Goal: Task Accomplishment & Management: Manage account settings

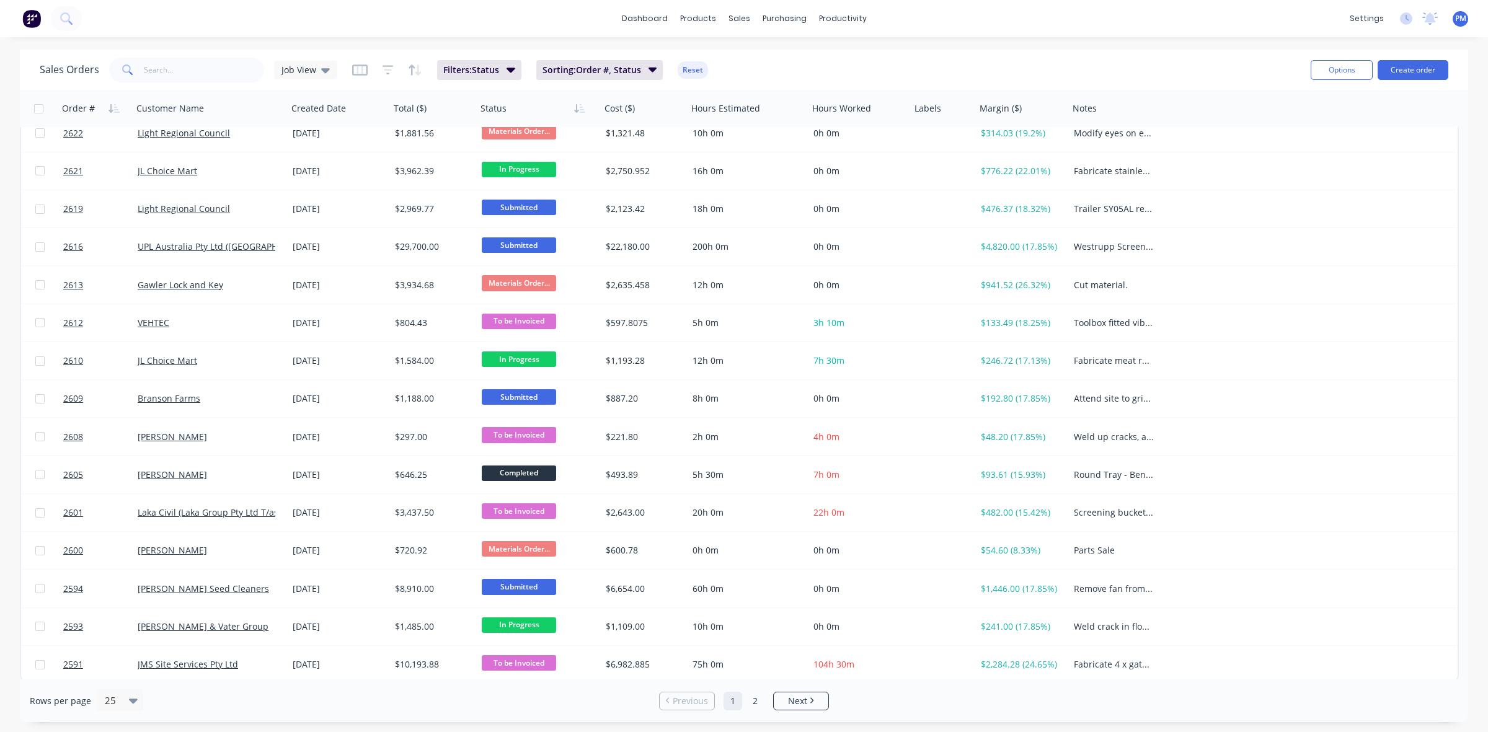
scroll to position [397, 0]
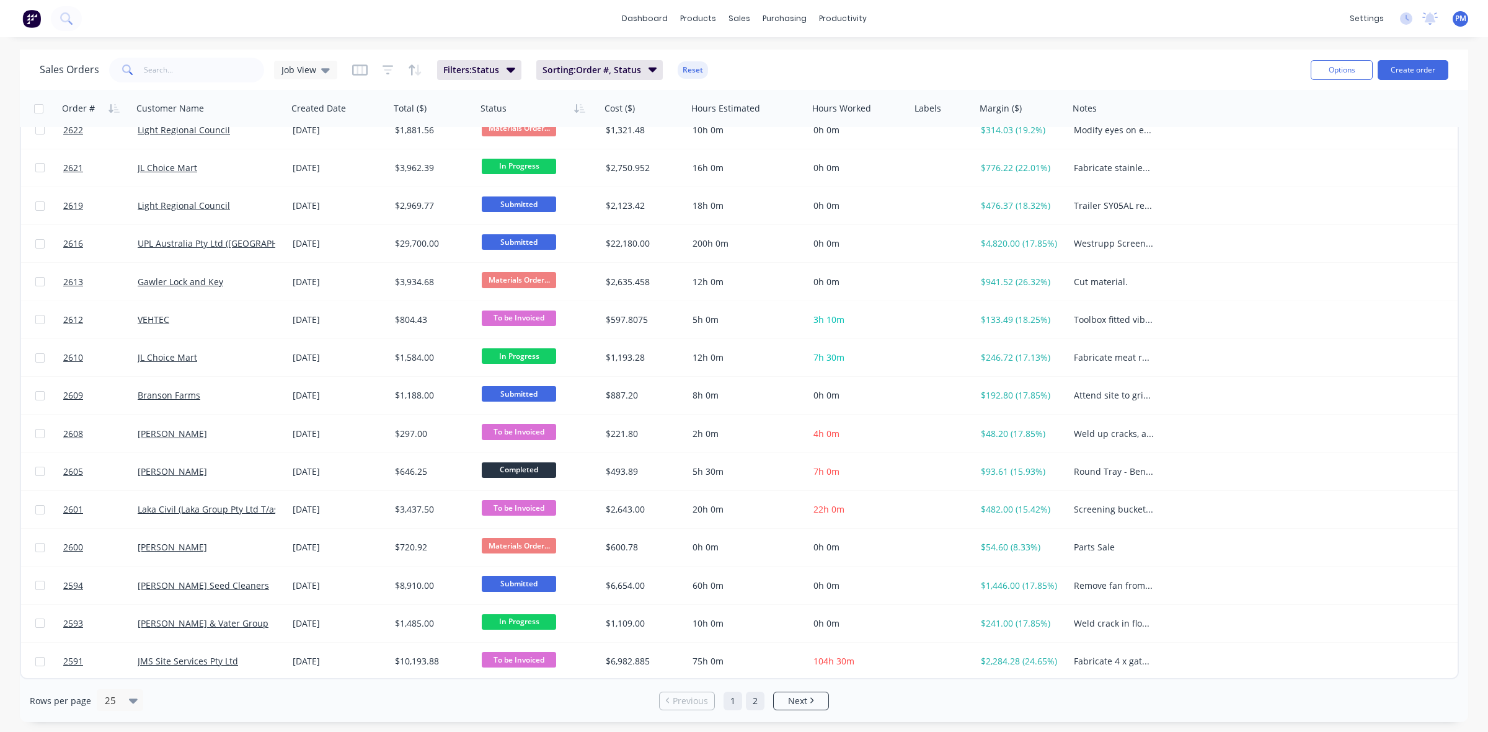
click at [751, 699] on link "2" at bounding box center [755, 701] width 19 height 19
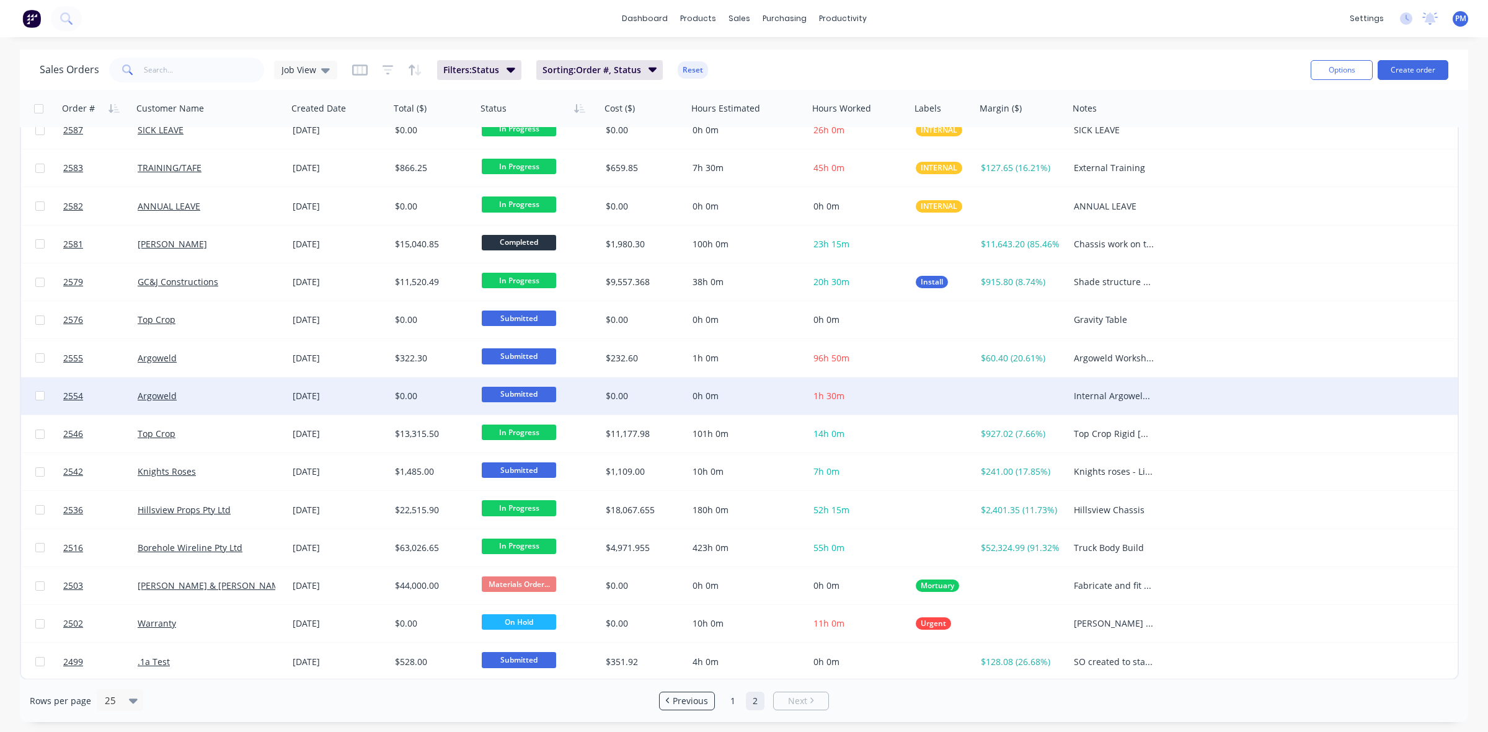
scroll to position [0, 0]
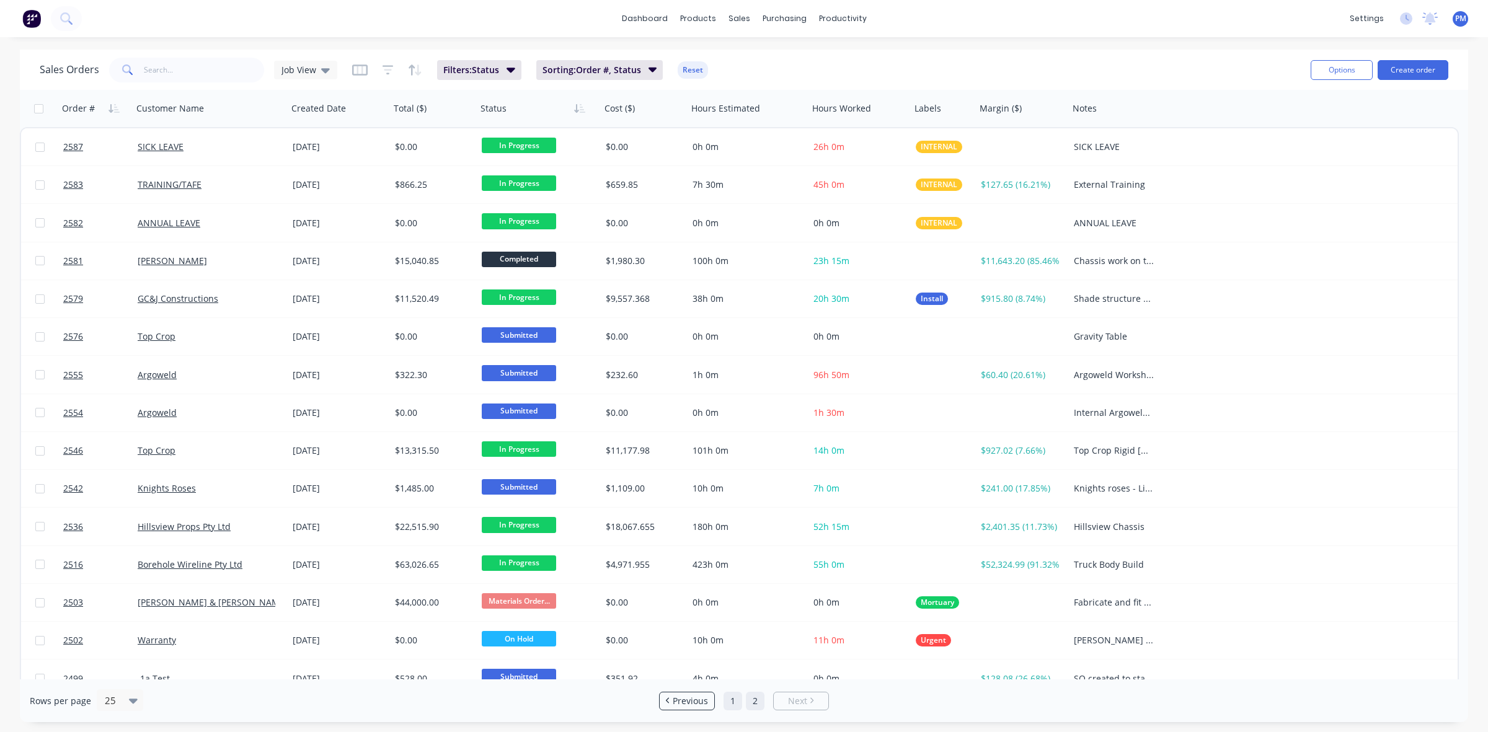
click at [730, 702] on link "1" at bounding box center [732, 701] width 19 height 19
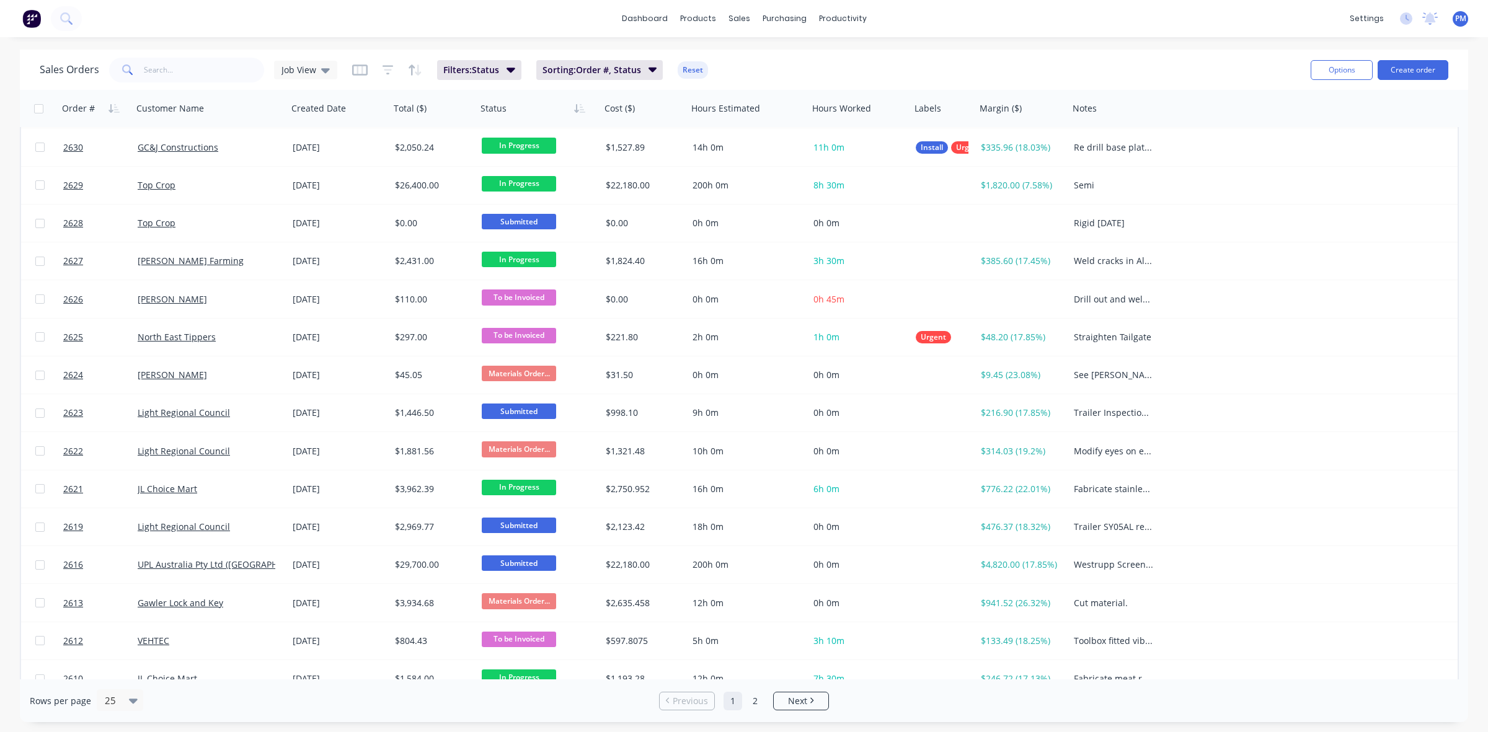
scroll to position [77, 0]
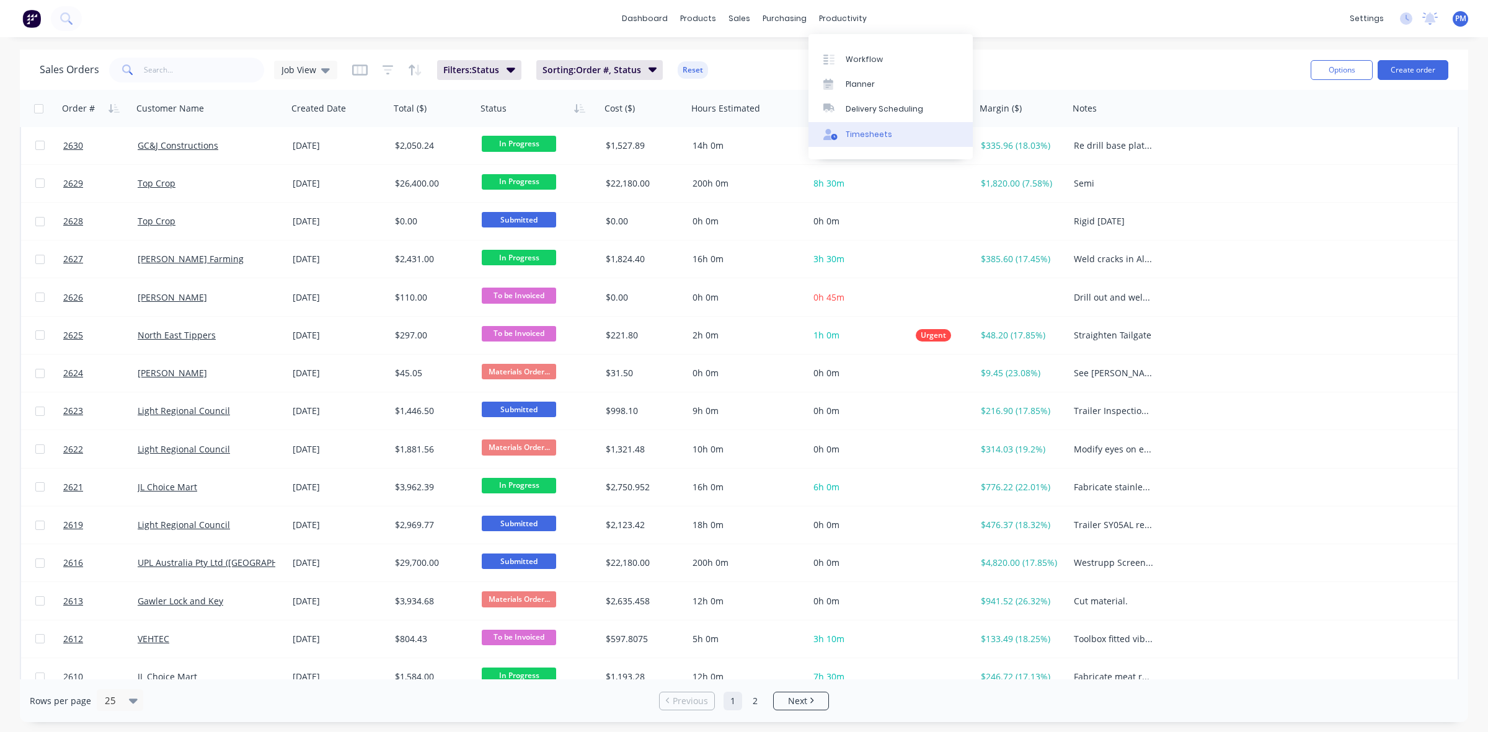
click at [862, 135] on div "Timesheets" at bounding box center [868, 134] width 46 height 11
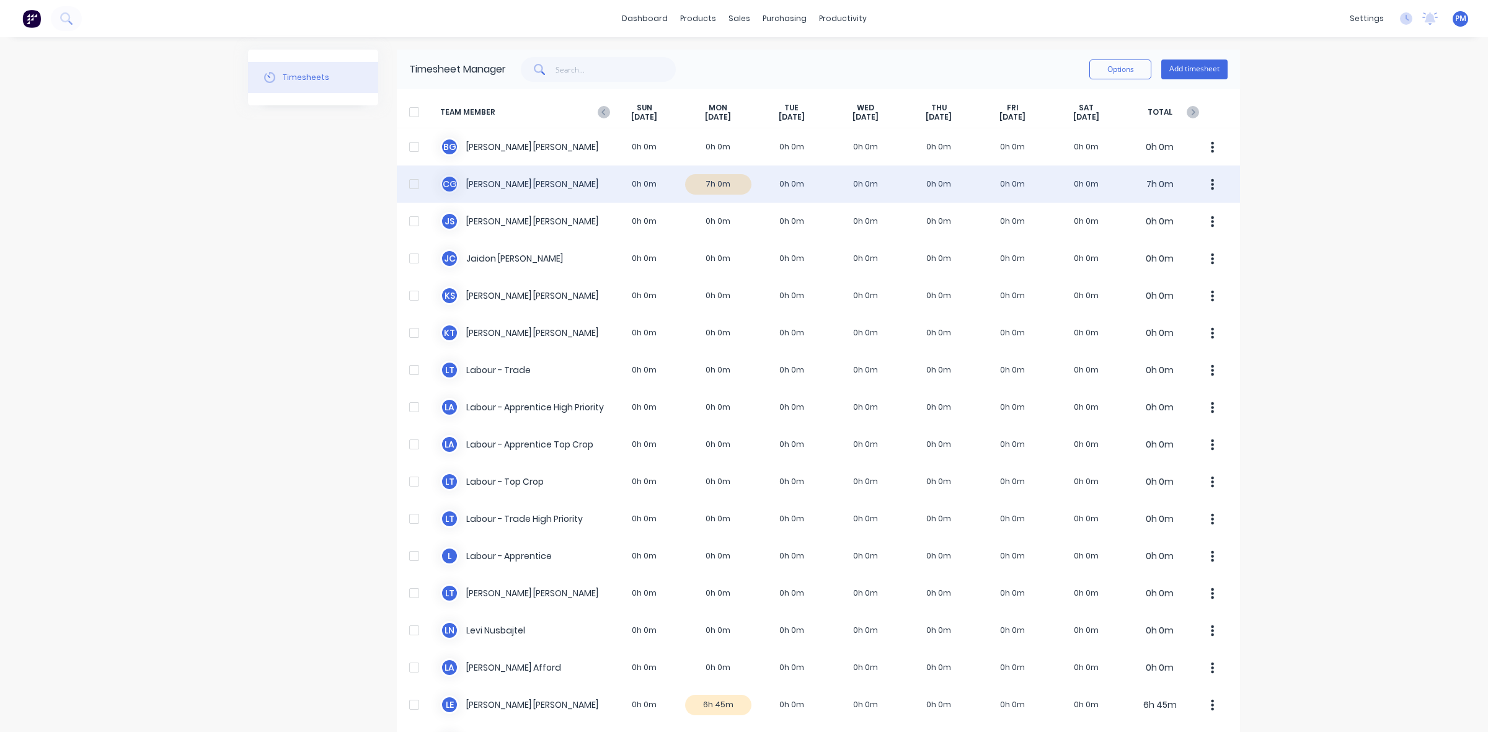
click at [730, 187] on div "C G [PERSON_NAME] 0h 0m 7h 0m 0h 0m 0h 0m 0h 0m 0h 0m 0h 0m 7h 0m" at bounding box center [818, 183] width 843 height 37
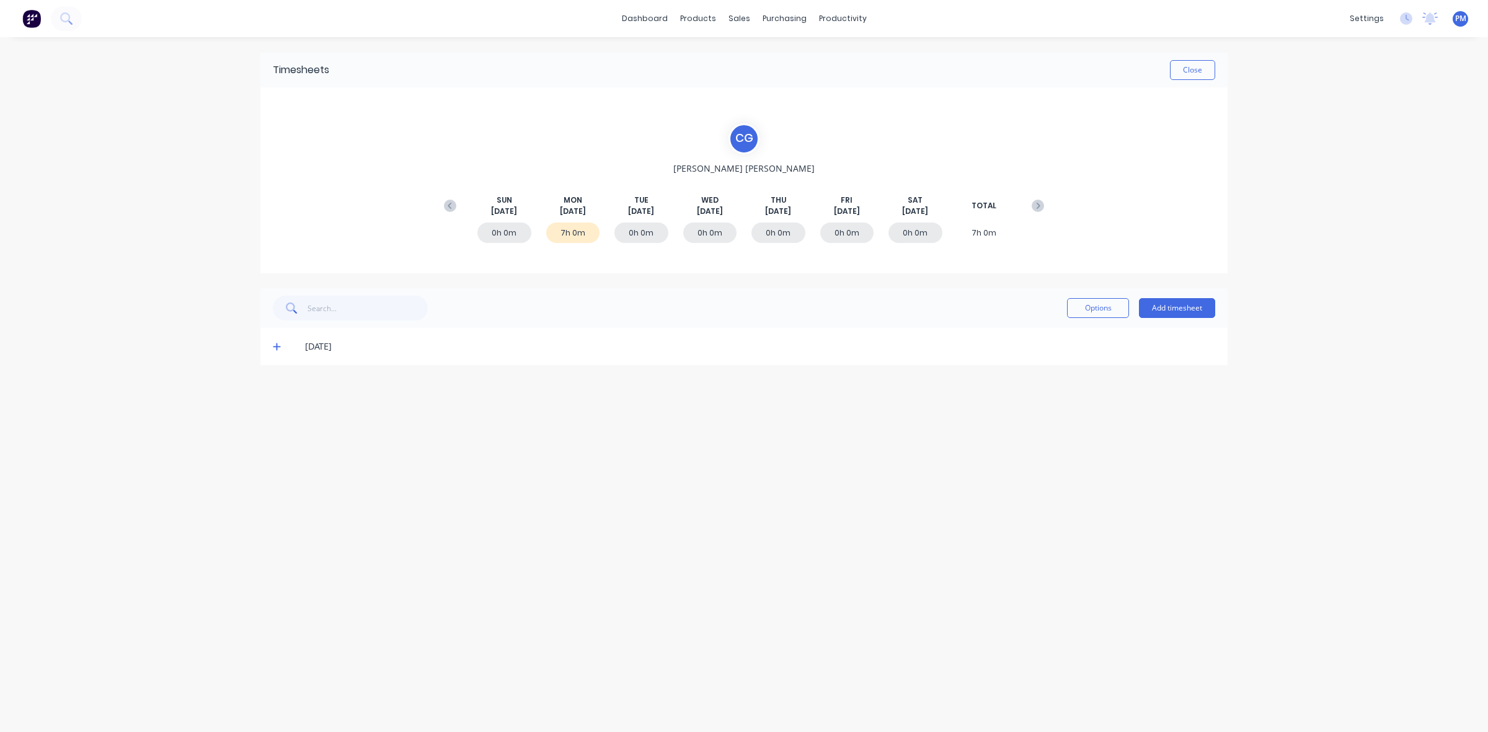
click at [278, 346] on icon at bounding box center [276, 346] width 7 height 7
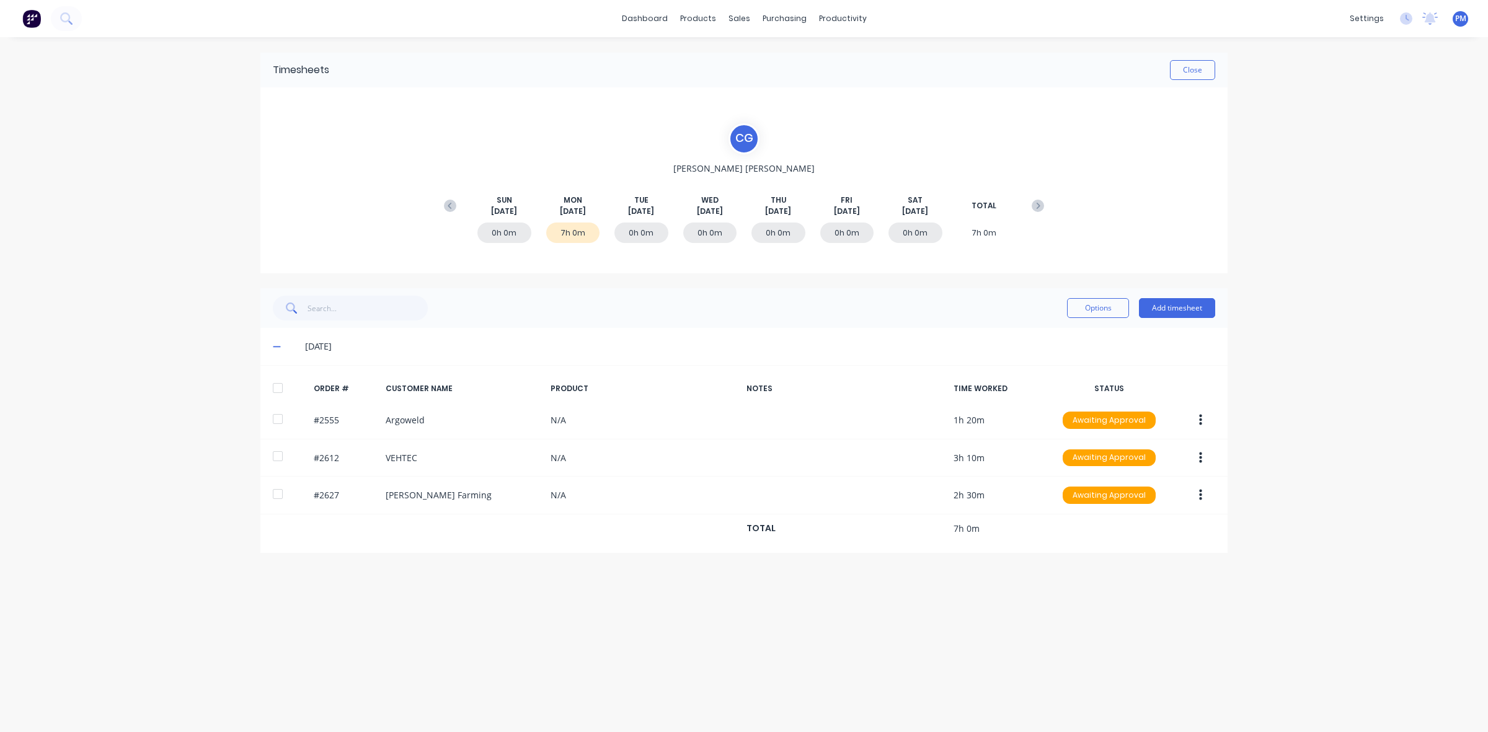
click at [276, 345] on icon at bounding box center [277, 346] width 8 height 9
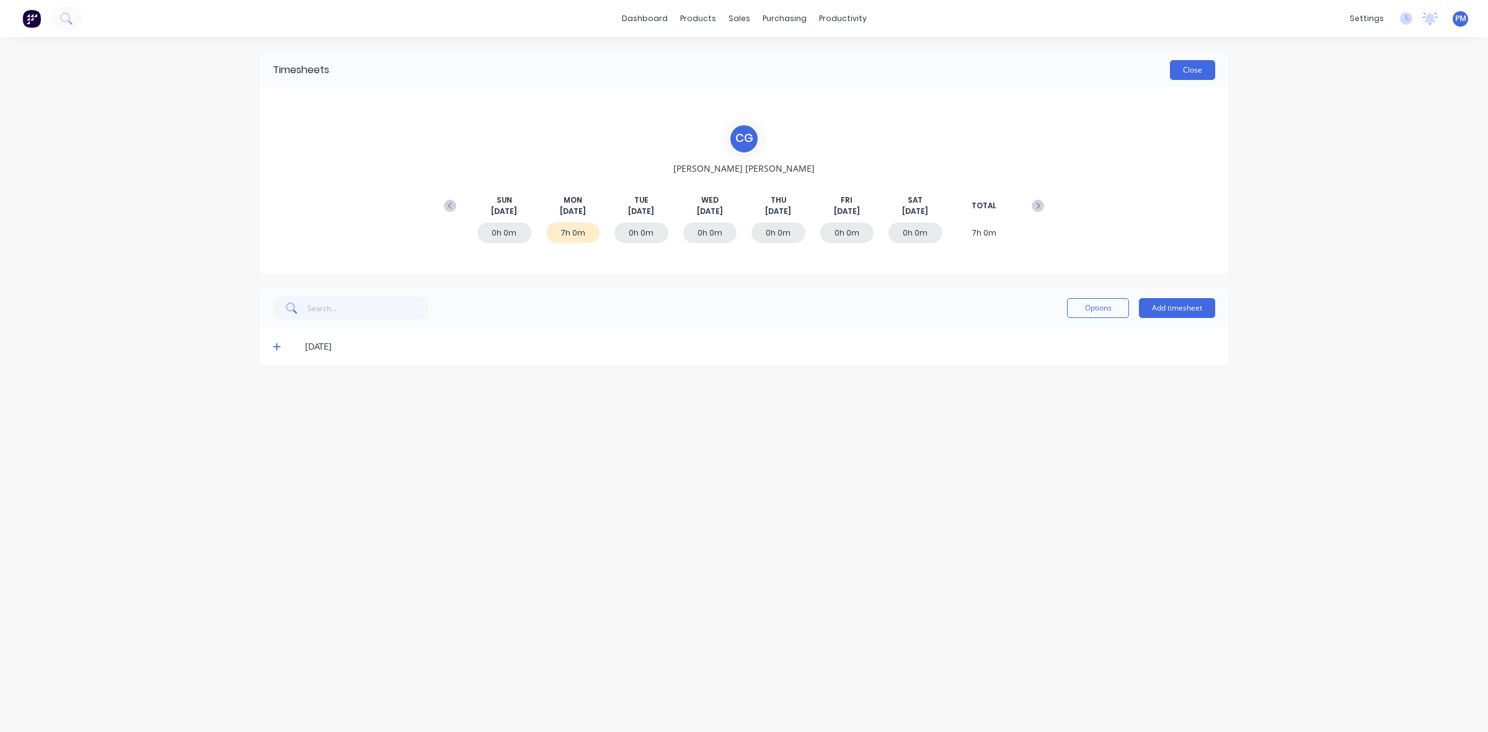
click at [1191, 70] on button "Close" at bounding box center [1192, 70] width 45 height 20
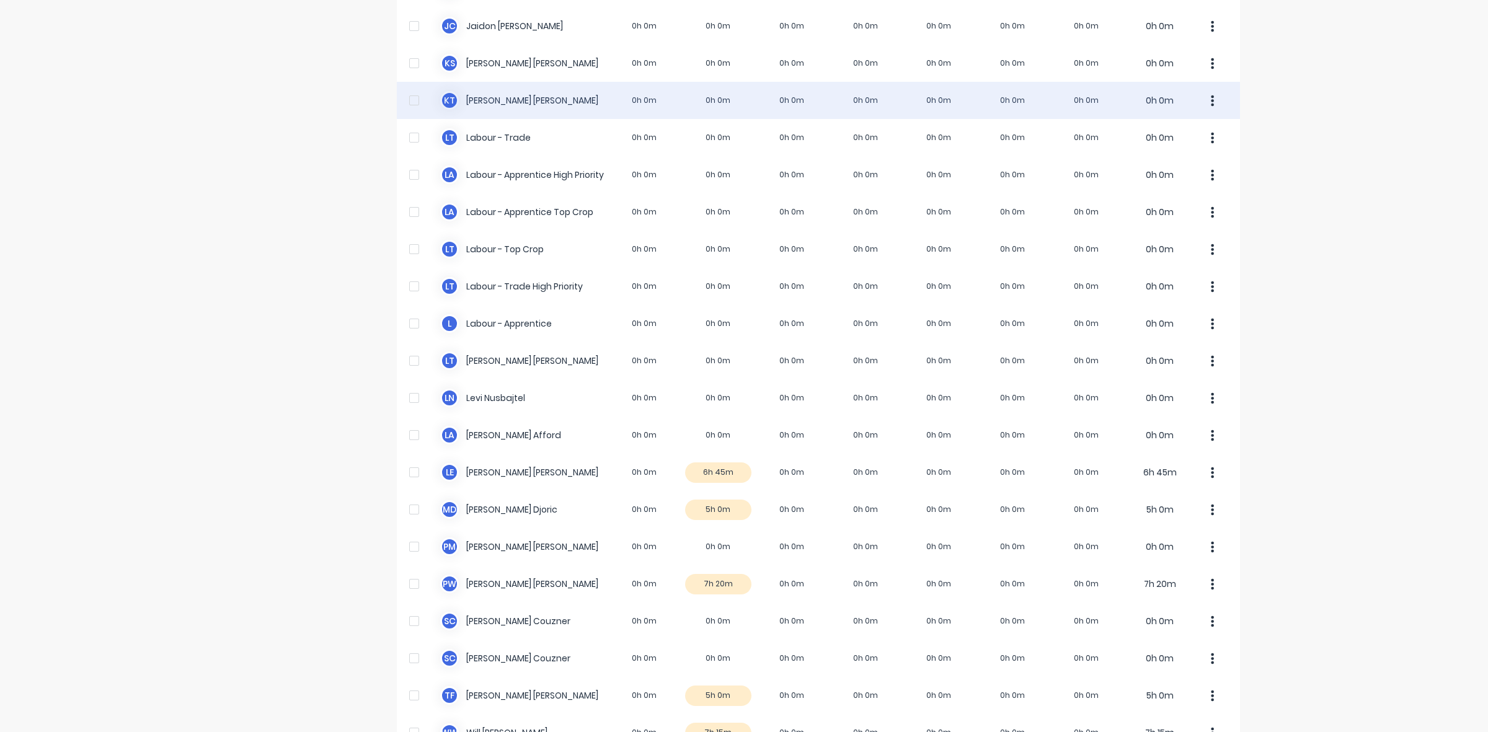
scroll to position [309, 0]
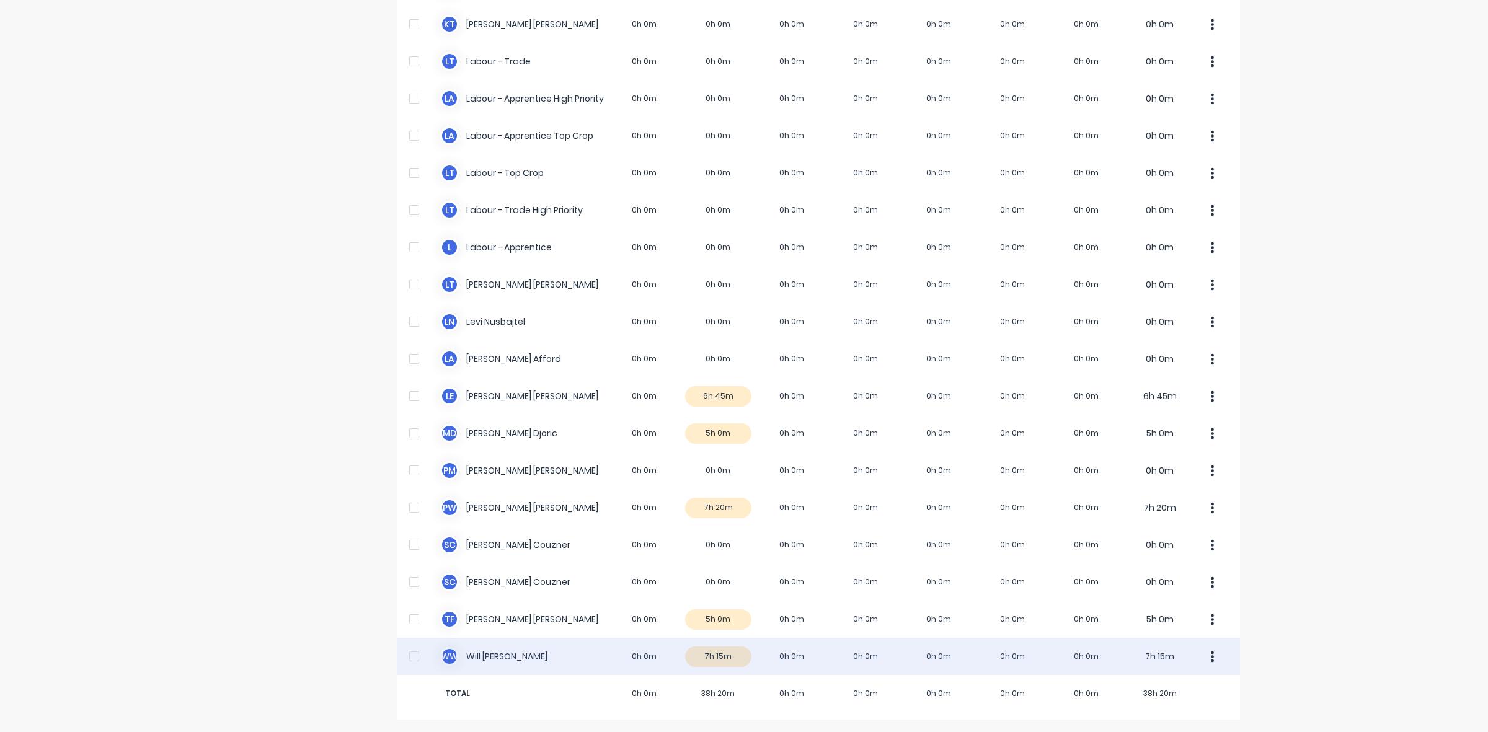
click at [728, 655] on div "W W [PERSON_NAME] 0h 0m 7h 15m 0h 0m 0h 0m 0h 0m 0h 0m 0h 0m 7h 15m" at bounding box center [818, 656] width 843 height 37
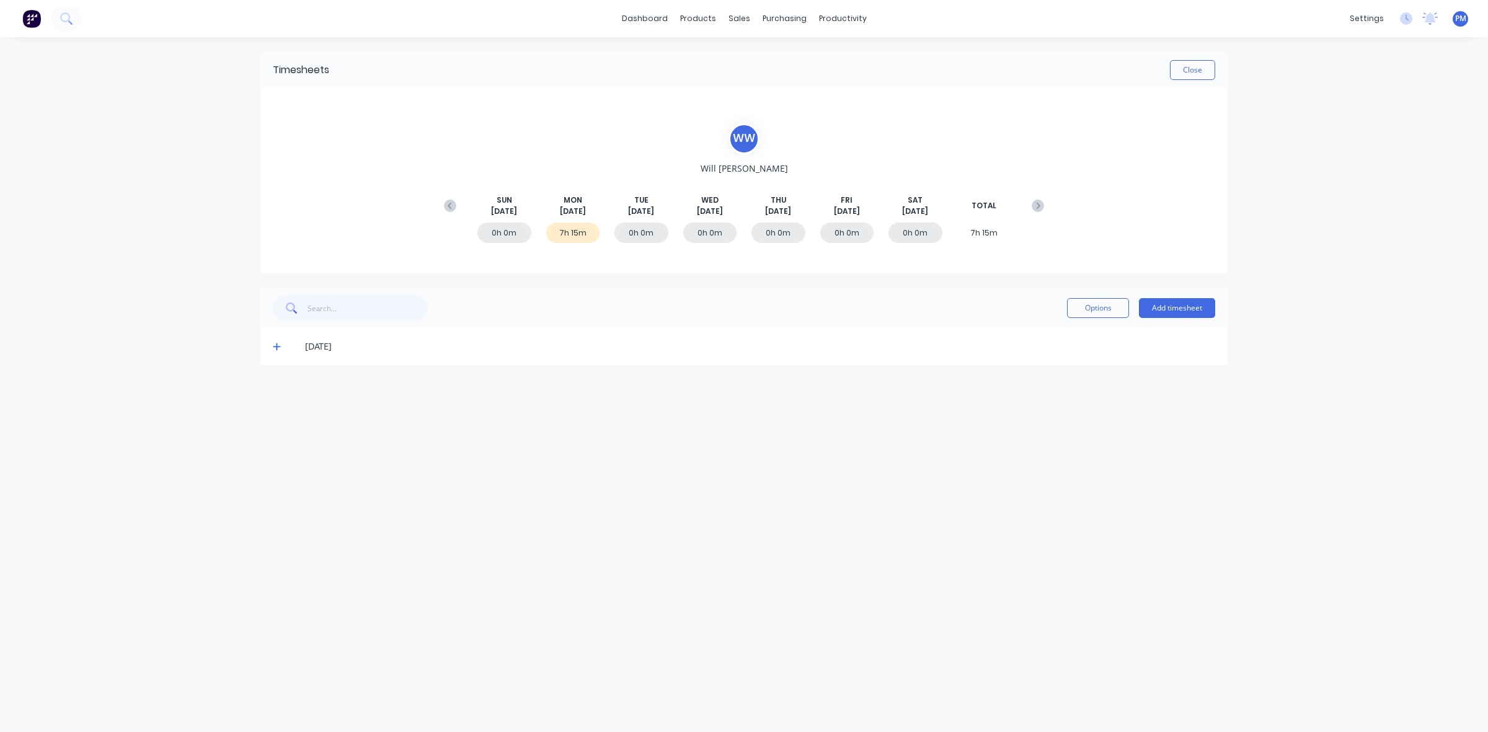
click at [277, 346] on icon at bounding box center [276, 346] width 7 height 7
click at [276, 345] on icon at bounding box center [277, 346] width 8 height 9
click at [1189, 71] on button "Close" at bounding box center [1192, 70] width 45 height 20
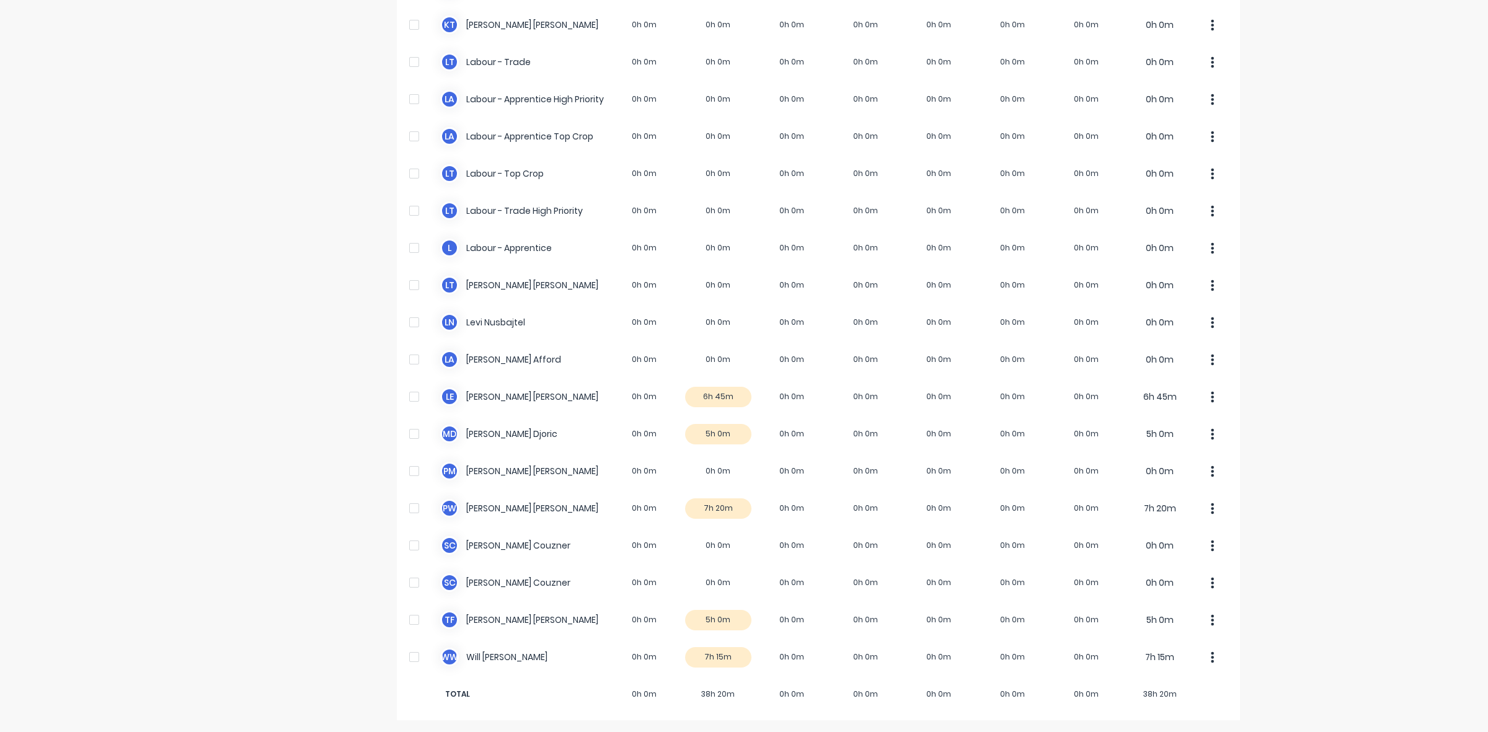
scroll to position [309, 0]
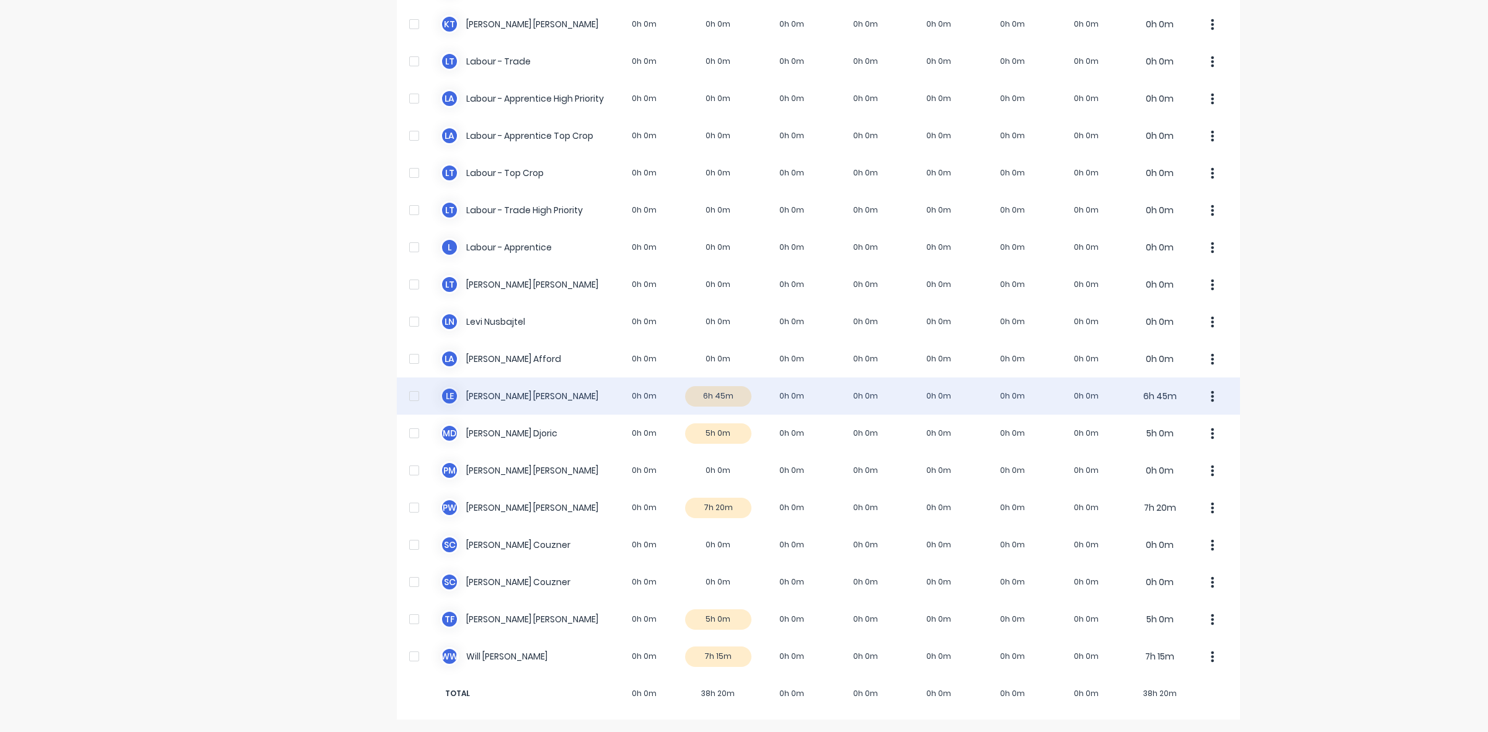
click at [736, 397] on div "L E [PERSON_NAME] 0h 0m 6h 45m 0h 0m 0h 0m 0h 0m 0h 0m 0h 0m 6h 45m" at bounding box center [818, 395] width 843 height 37
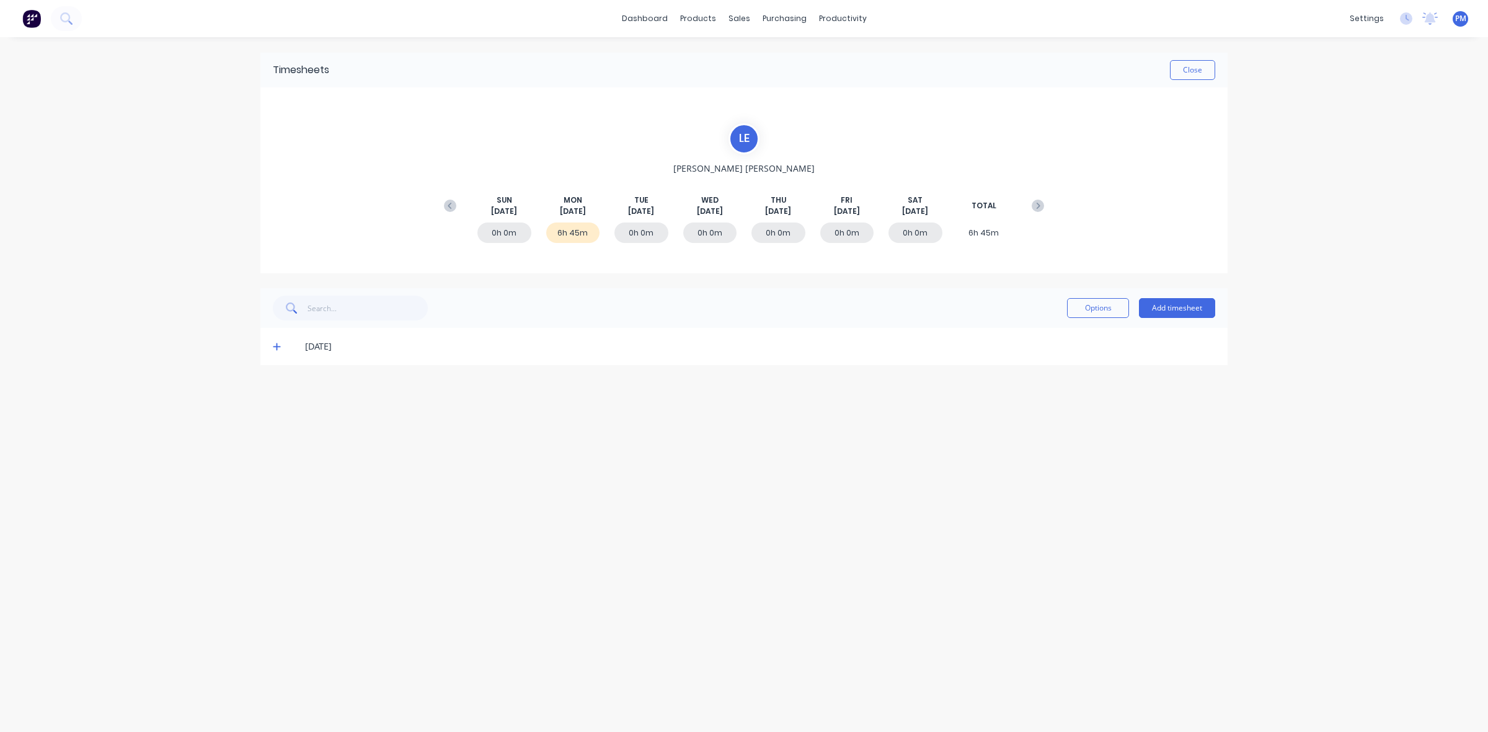
click at [277, 345] on icon at bounding box center [277, 346] width 8 height 9
click at [276, 345] on icon at bounding box center [277, 346] width 8 height 9
click at [1171, 72] on button "Close" at bounding box center [1192, 70] width 45 height 20
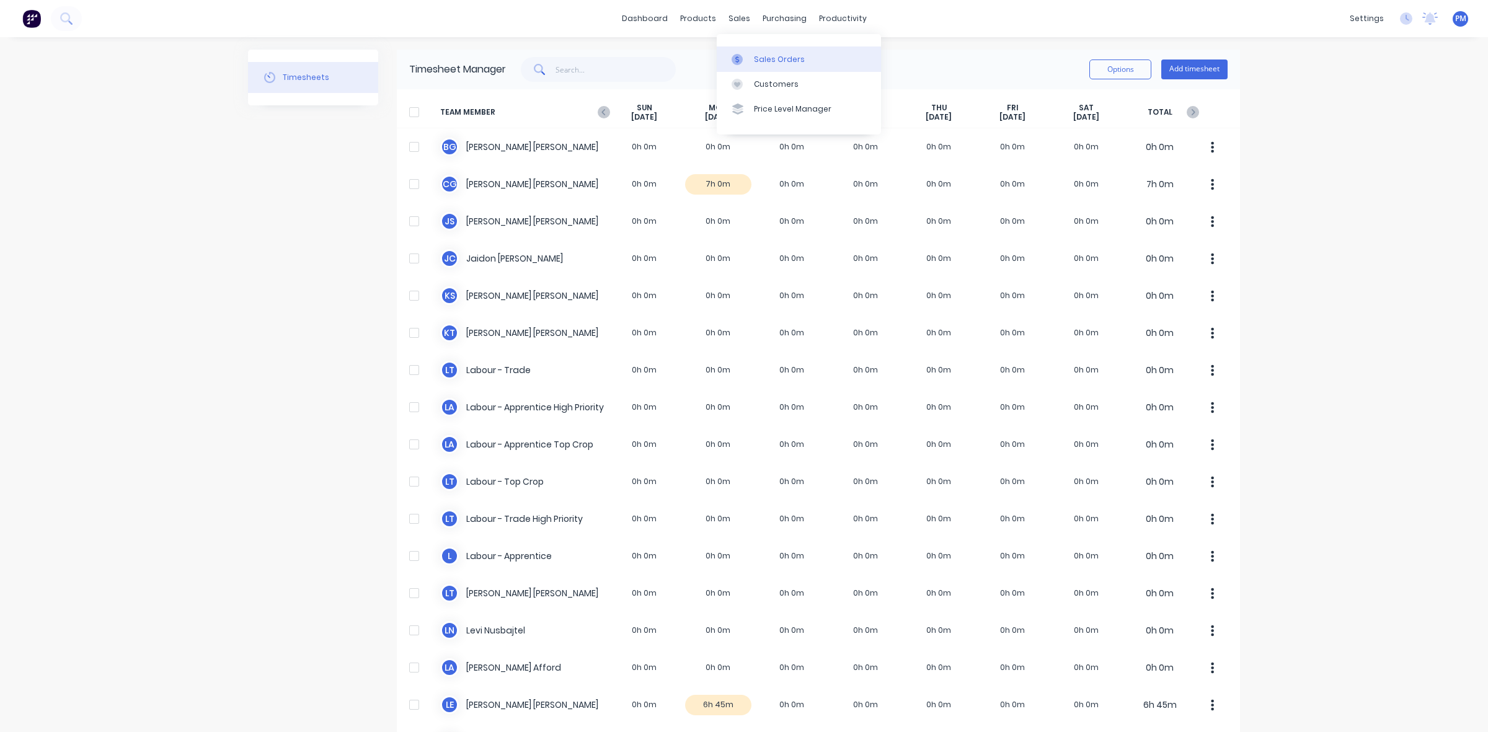
click at [765, 60] on div "Sales Orders" at bounding box center [779, 59] width 51 height 11
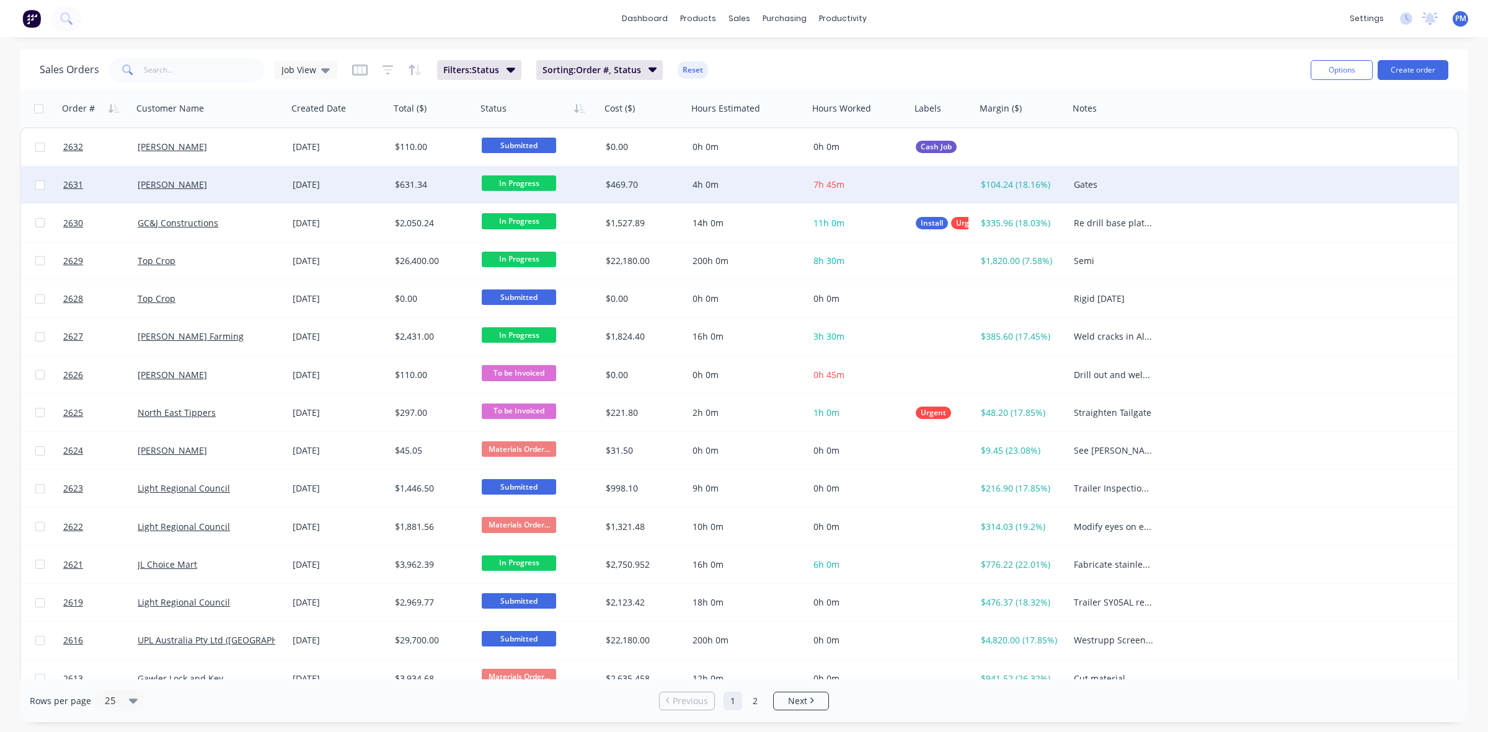
click at [276, 190] on div "[PERSON_NAME]" at bounding box center [210, 185] width 145 height 12
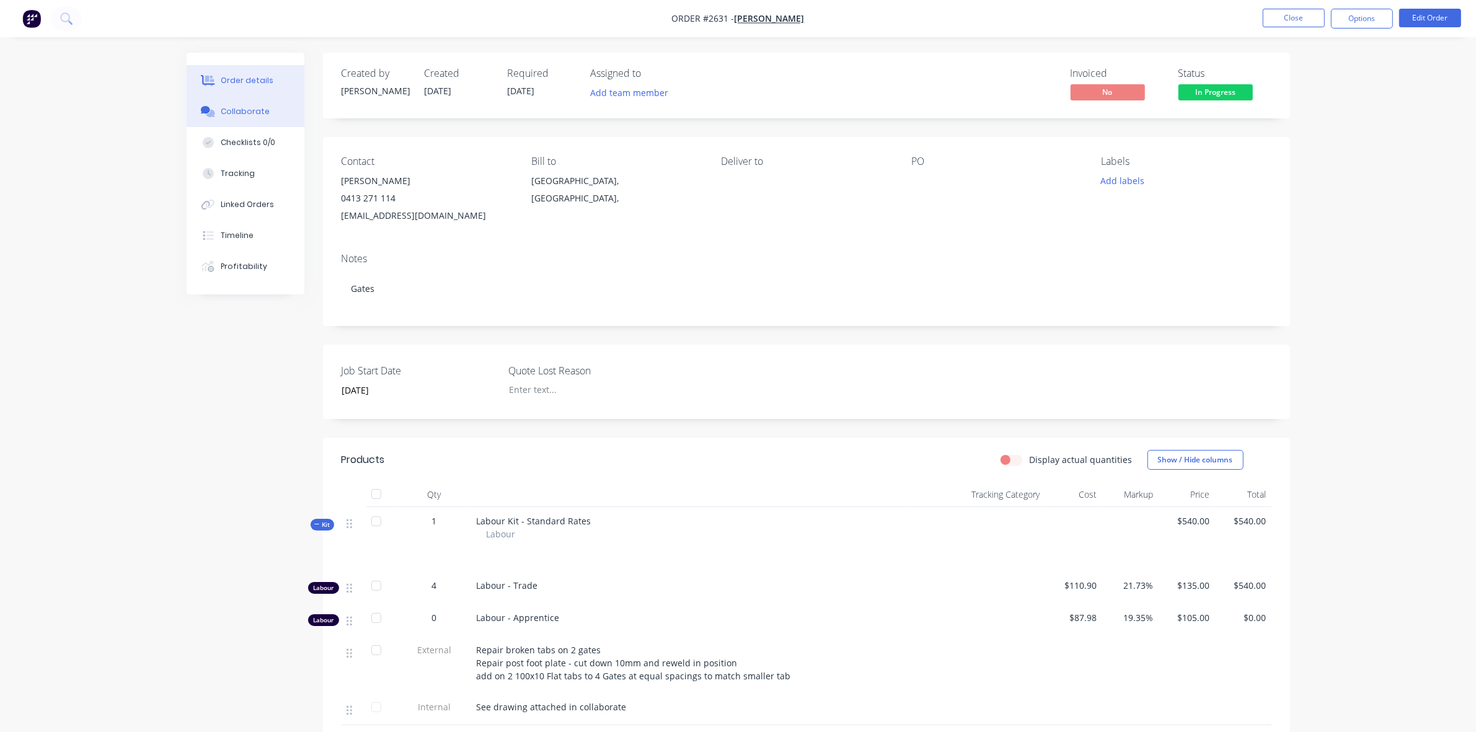
click at [240, 113] on div "Collaborate" at bounding box center [245, 111] width 49 height 11
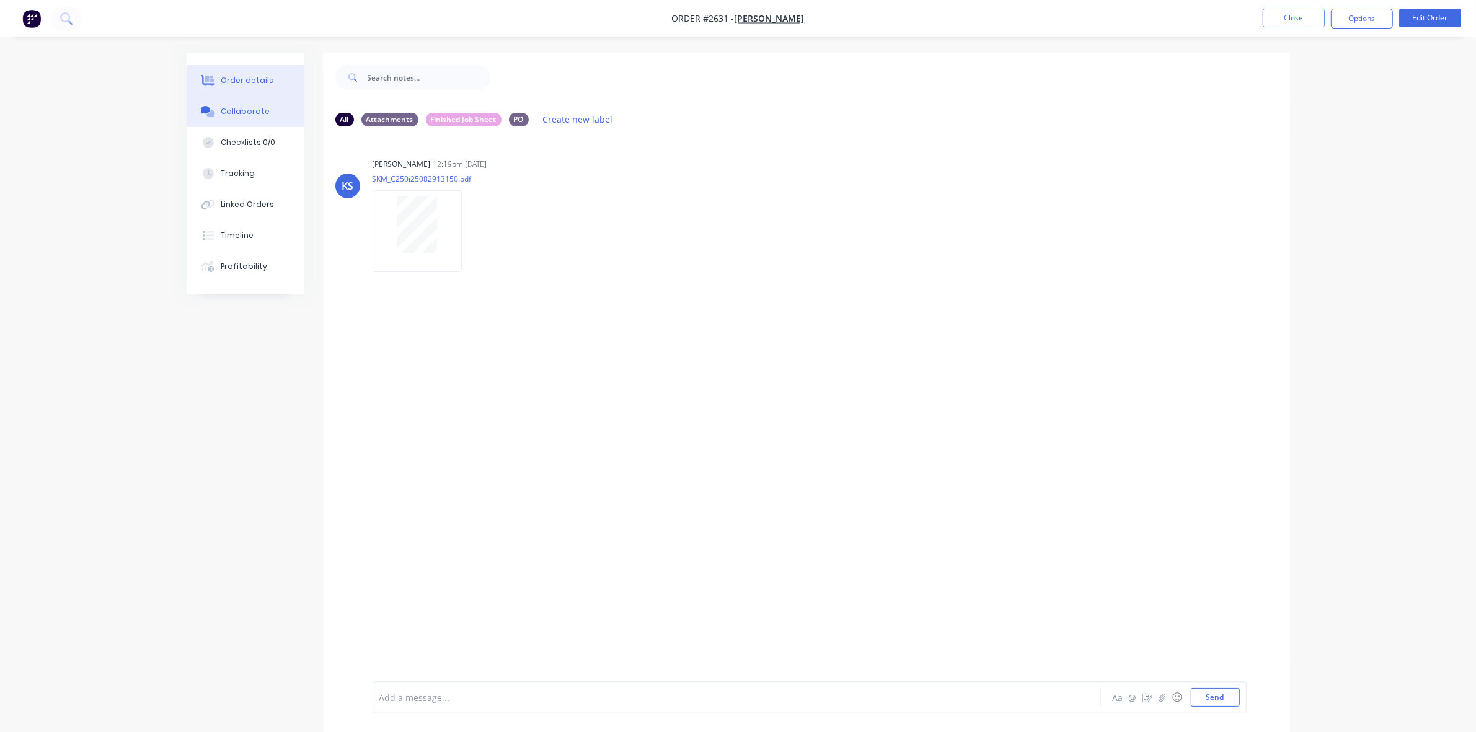
click at [253, 82] on div "Order details" at bounding box center [247, 80] width 53 height 11
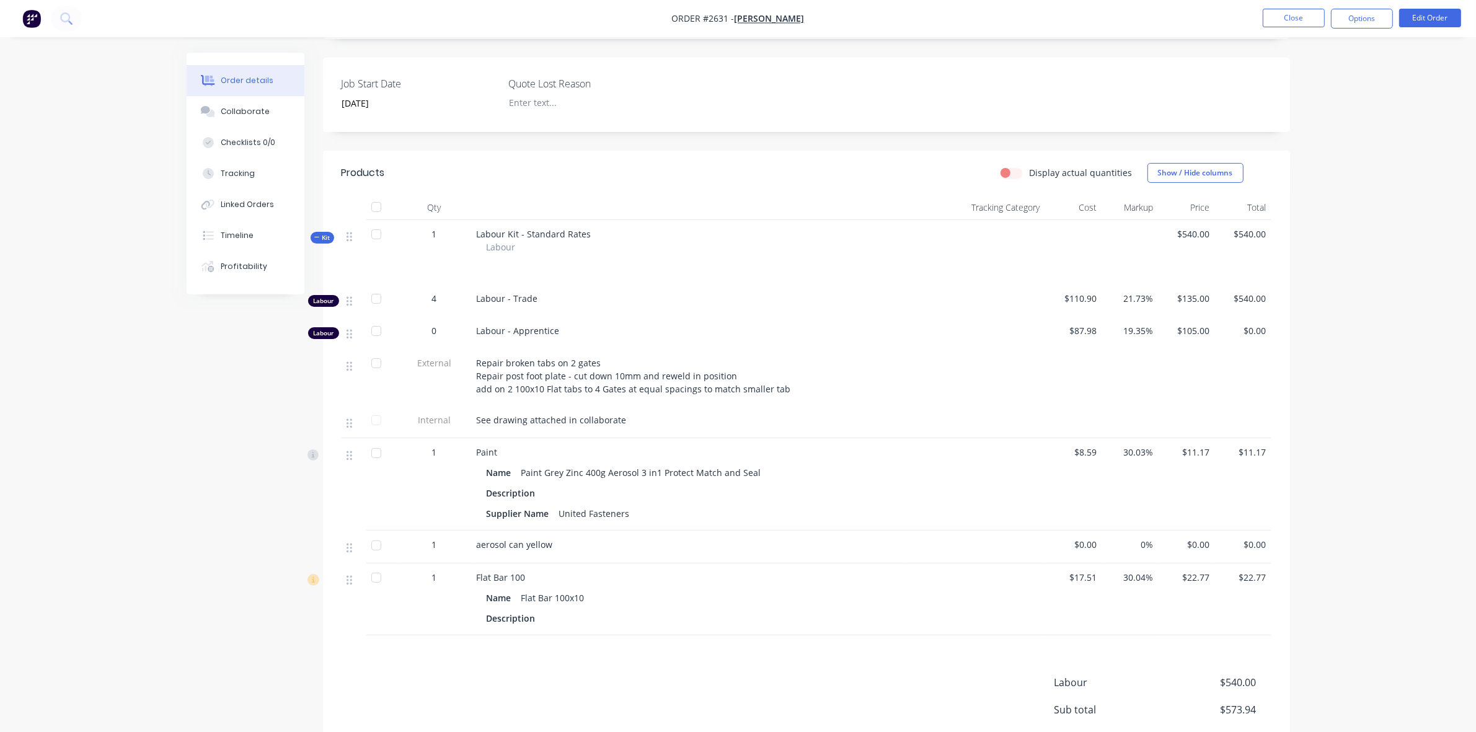
scroll to position [310, 0]
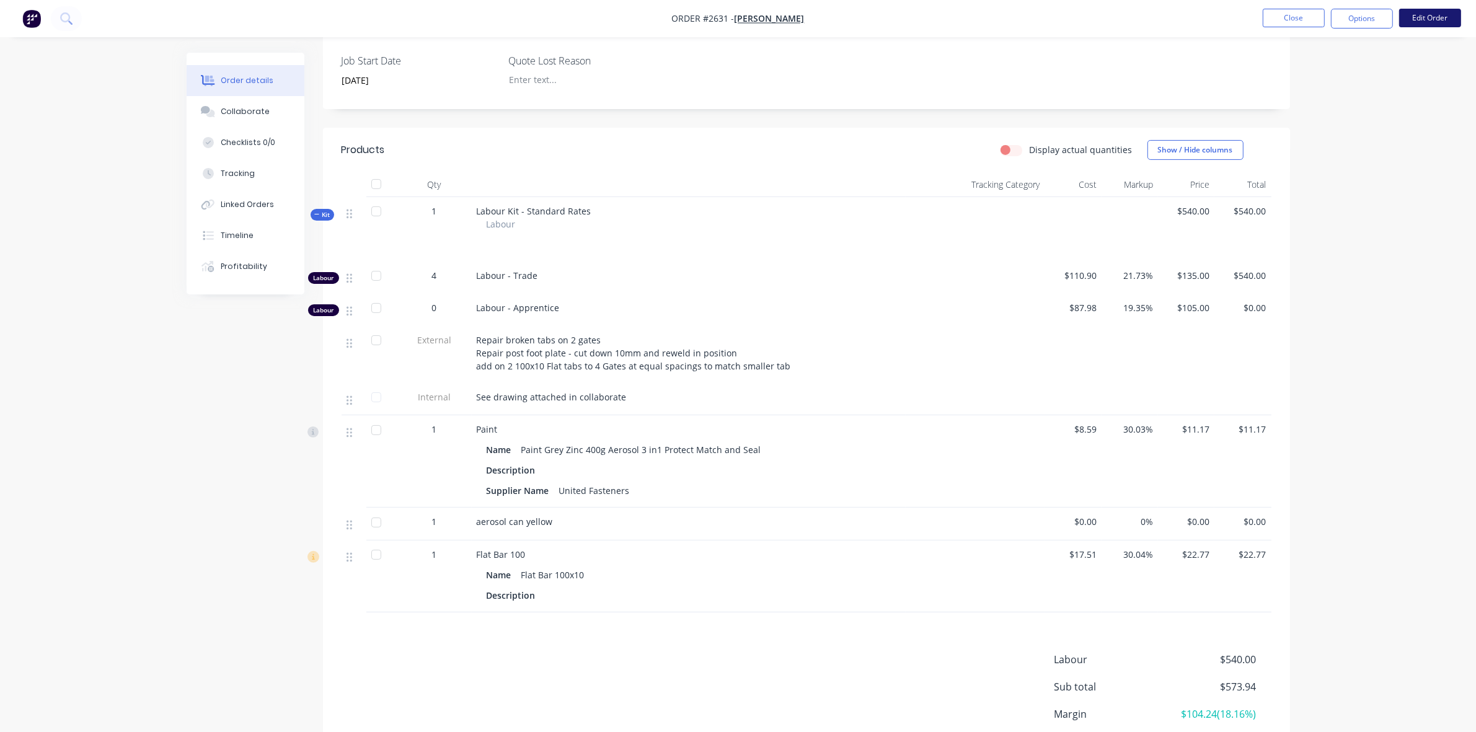
click at [1417, 17] on button "Edit Order" at bounding box center [1430, 18] width 62 height 19
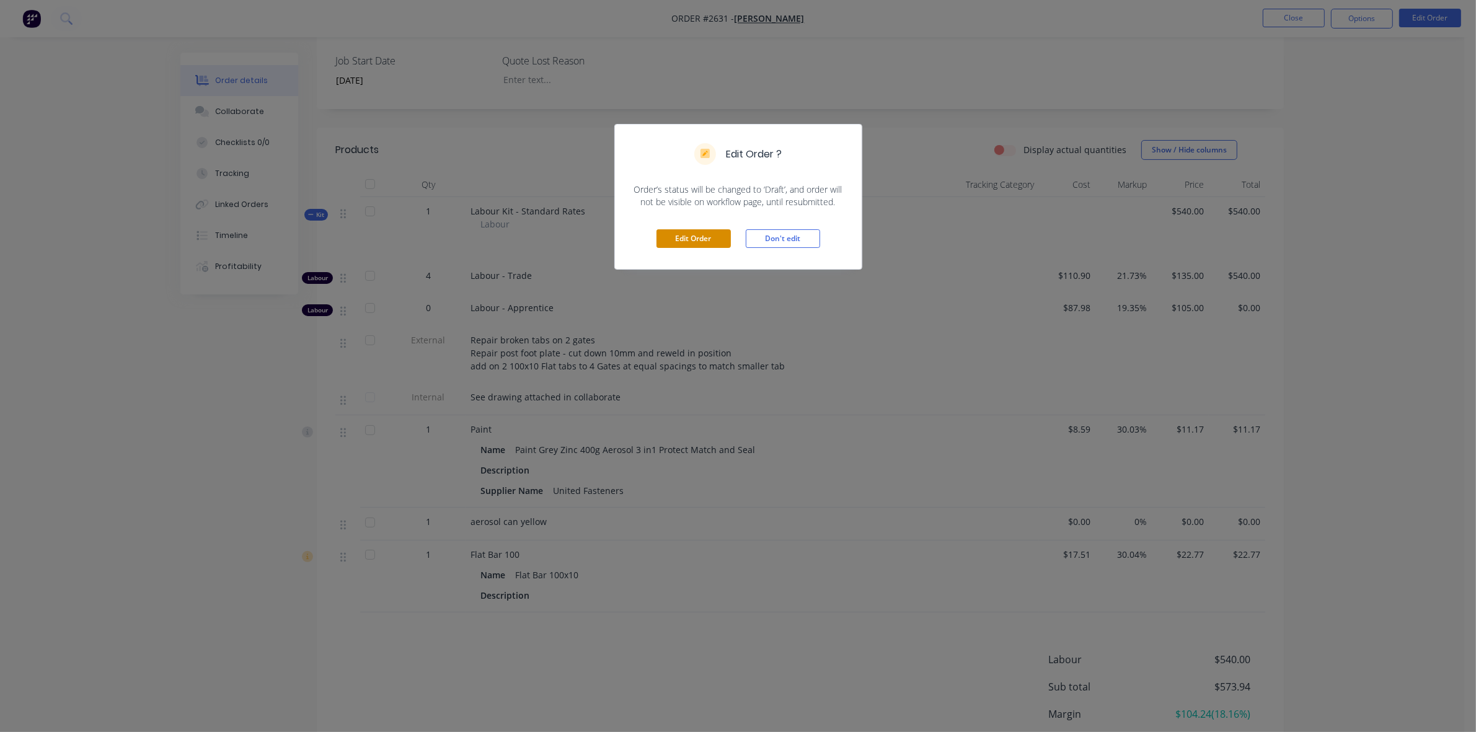
click at [695, 242] on button "Edit Order" at bounding box center [693, 238] width 74 height 19
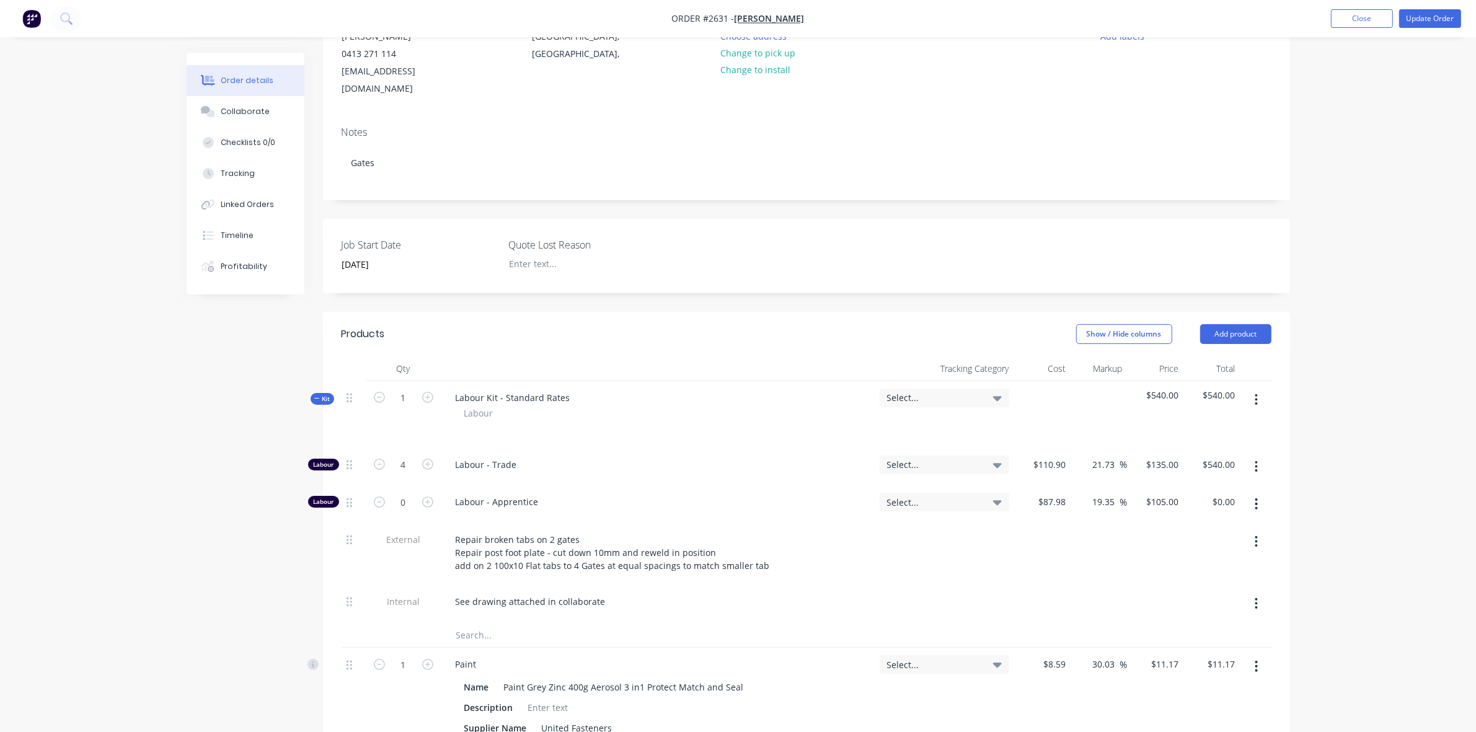
scroll to position [155, 0]
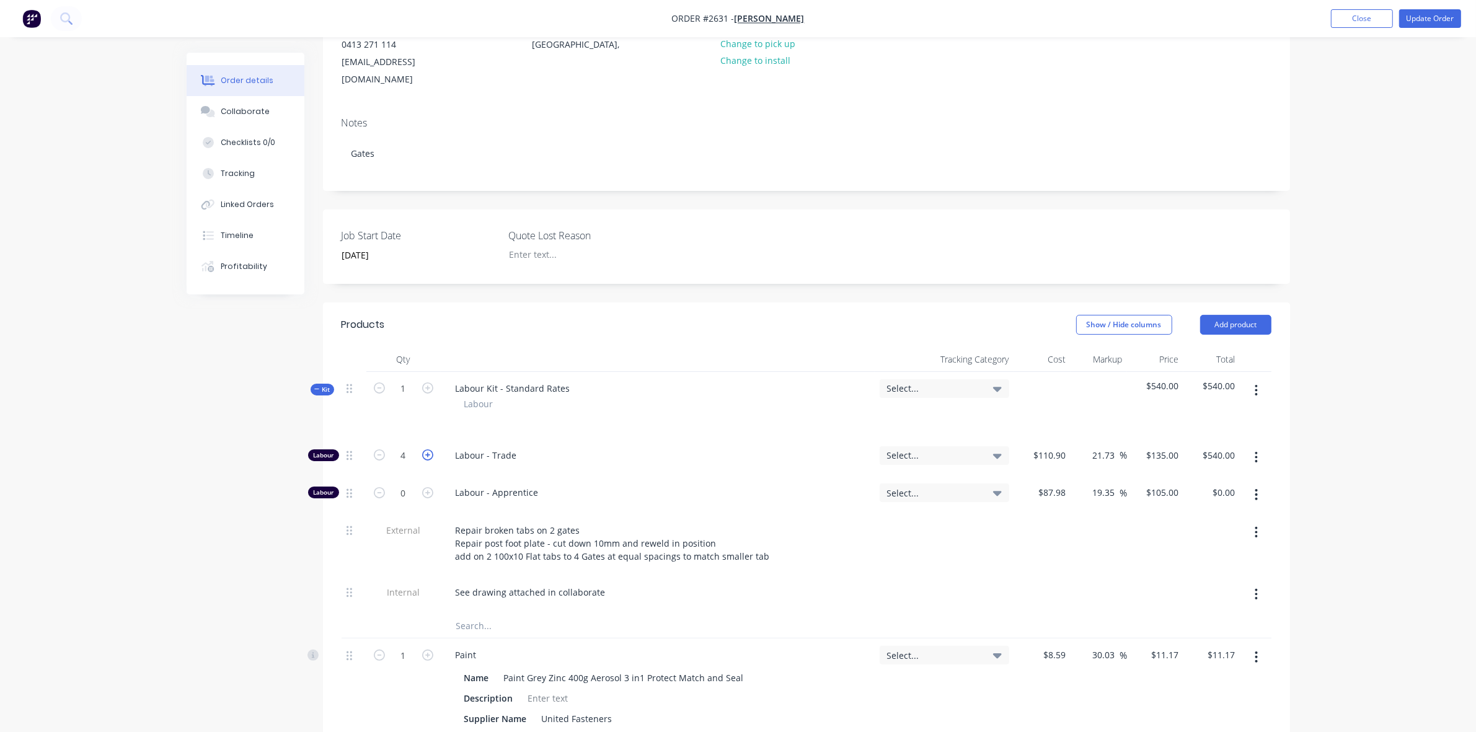
click at [428, 449] on icon "button" at bounding box center [427, 454] width 11 height 11
type input "5"
type input "$675.00"
click at [428, 449] on icon "button" at bounding box center [427, 454] width 11 height 11
type input "6"
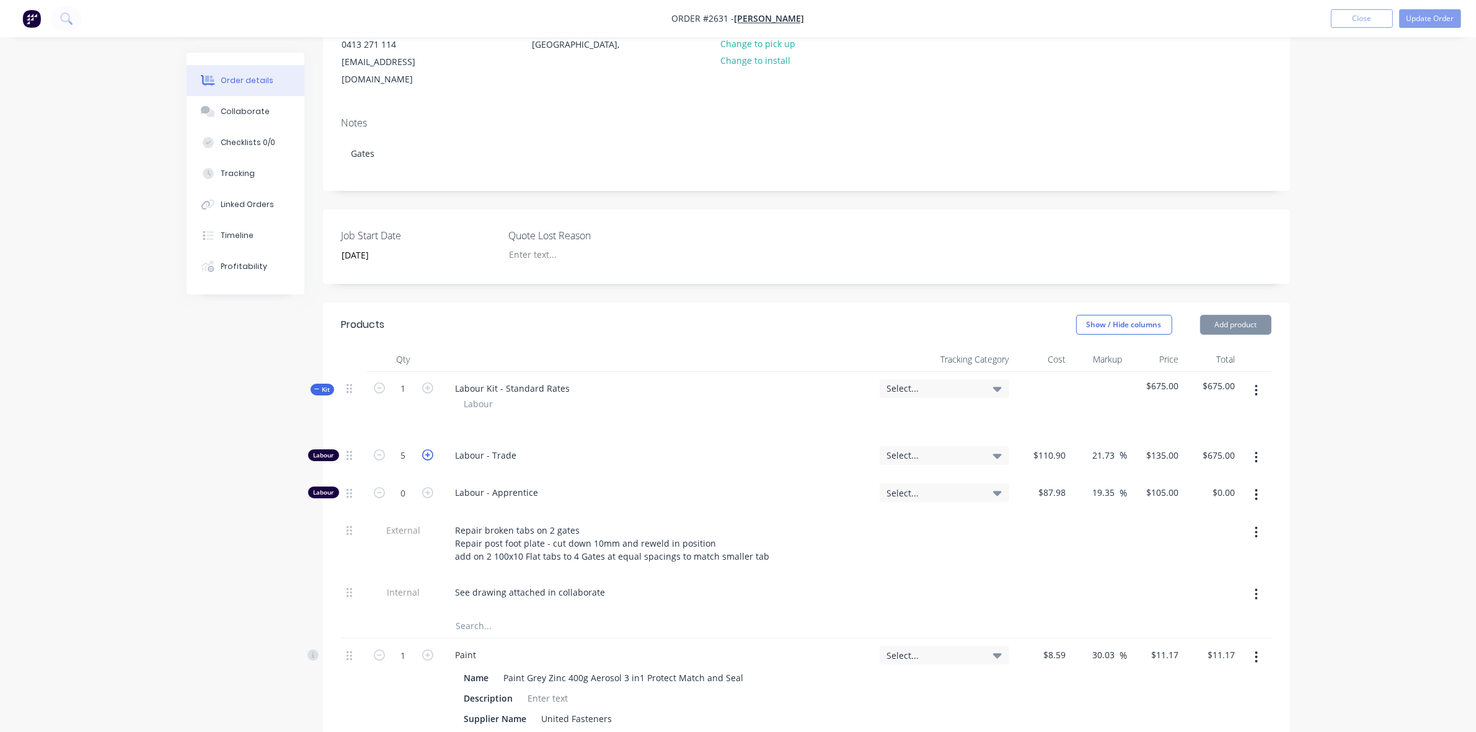
type input "$810.00"
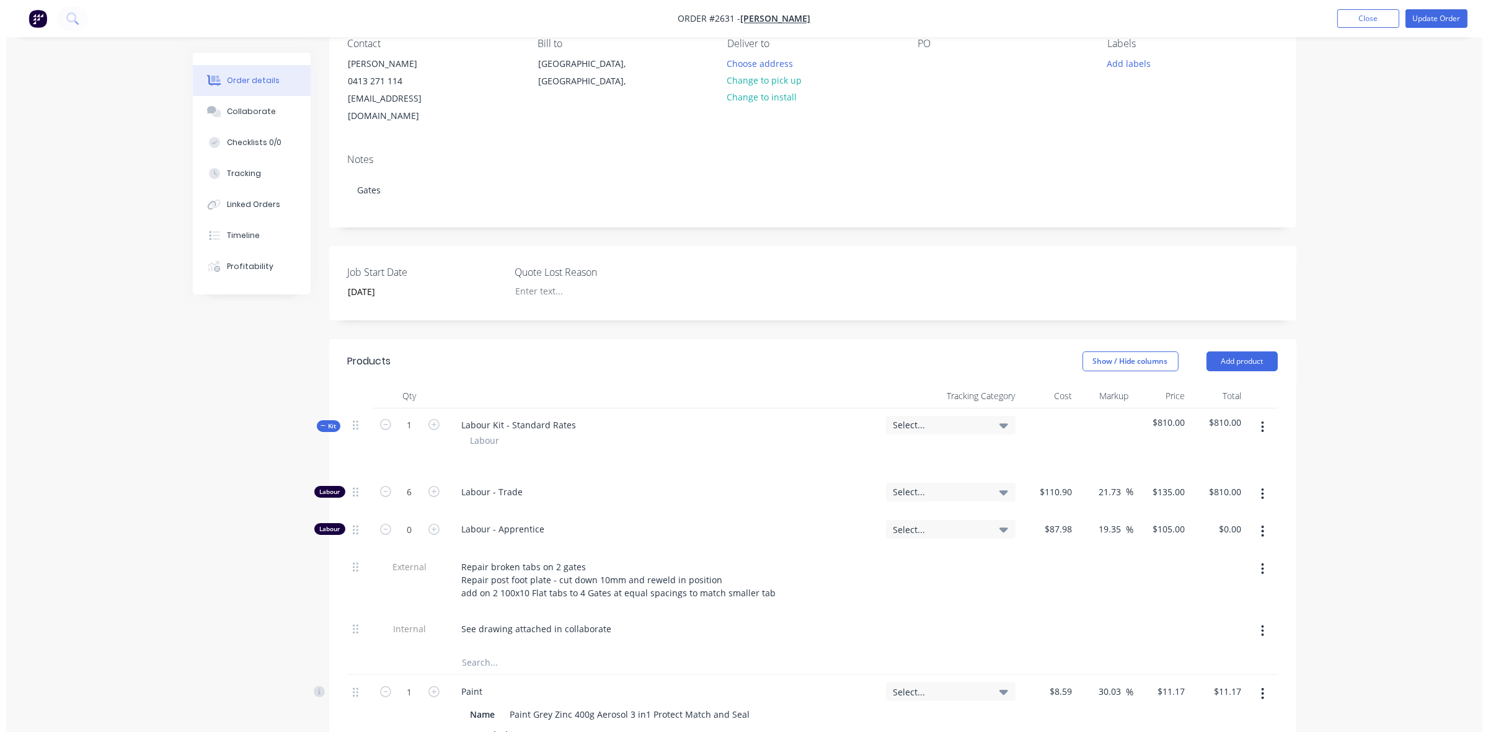
scroll to position [0, 0]
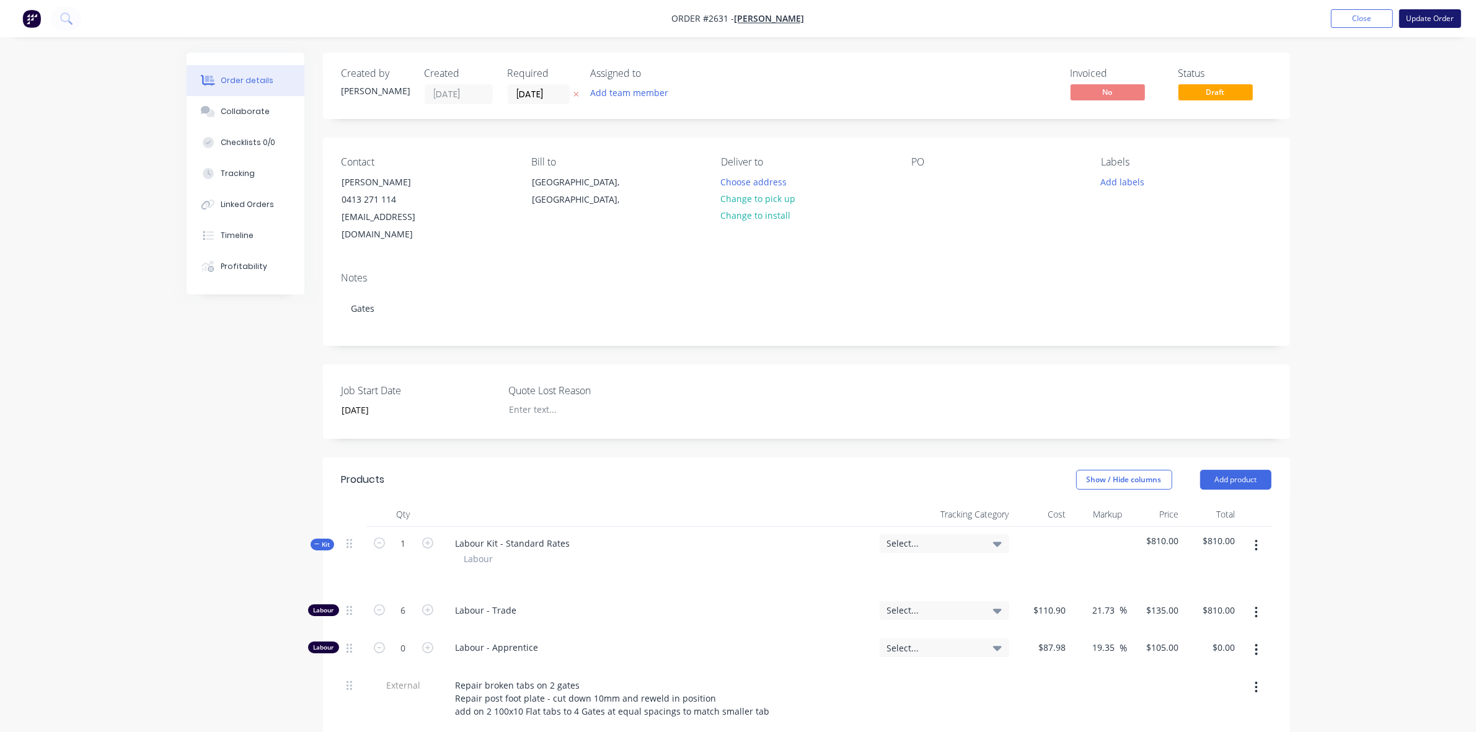
click at [1432, 17] on button "Update Order" at bounding box center [1430, 18] width 62 height 19
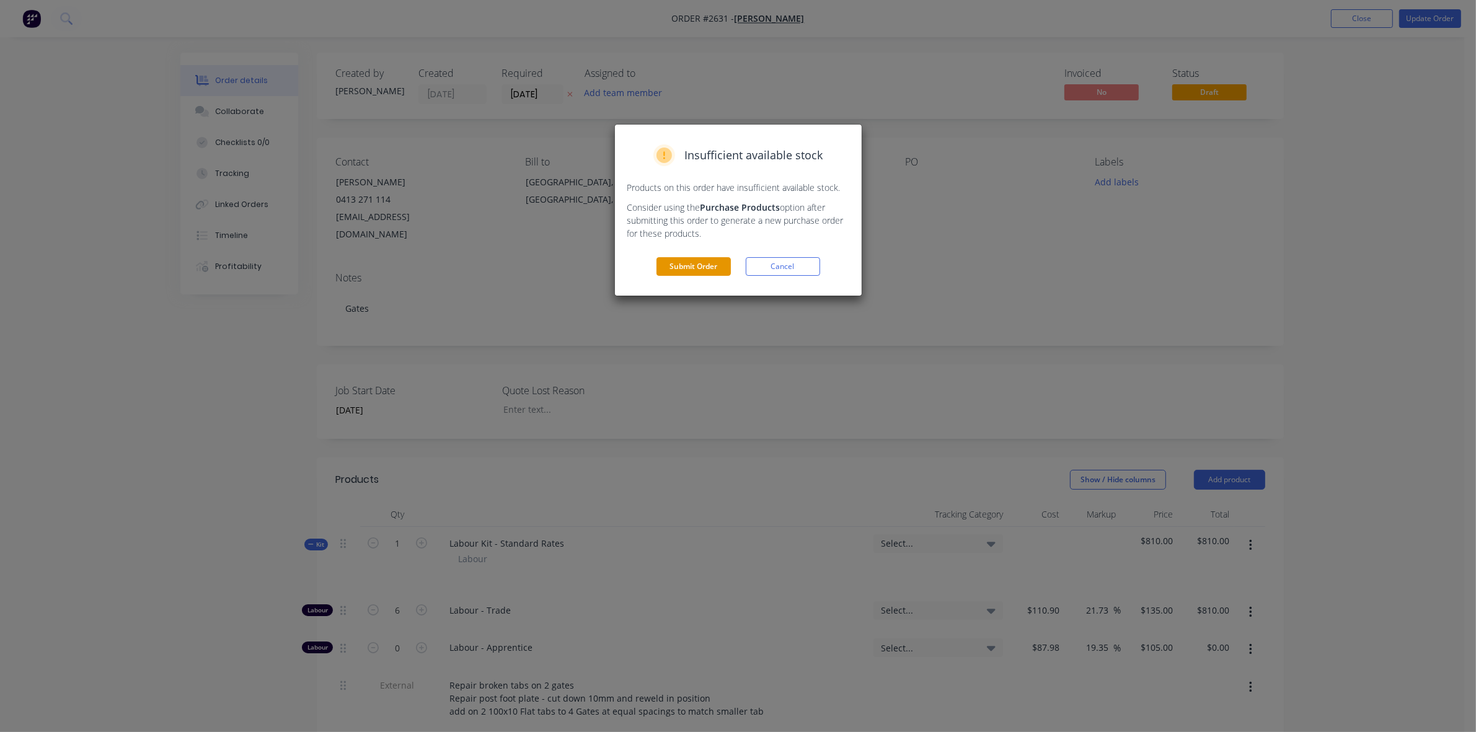
click at [700, 273] on button "Submit Order" at bounding box center [693, 266] width 74 height 19
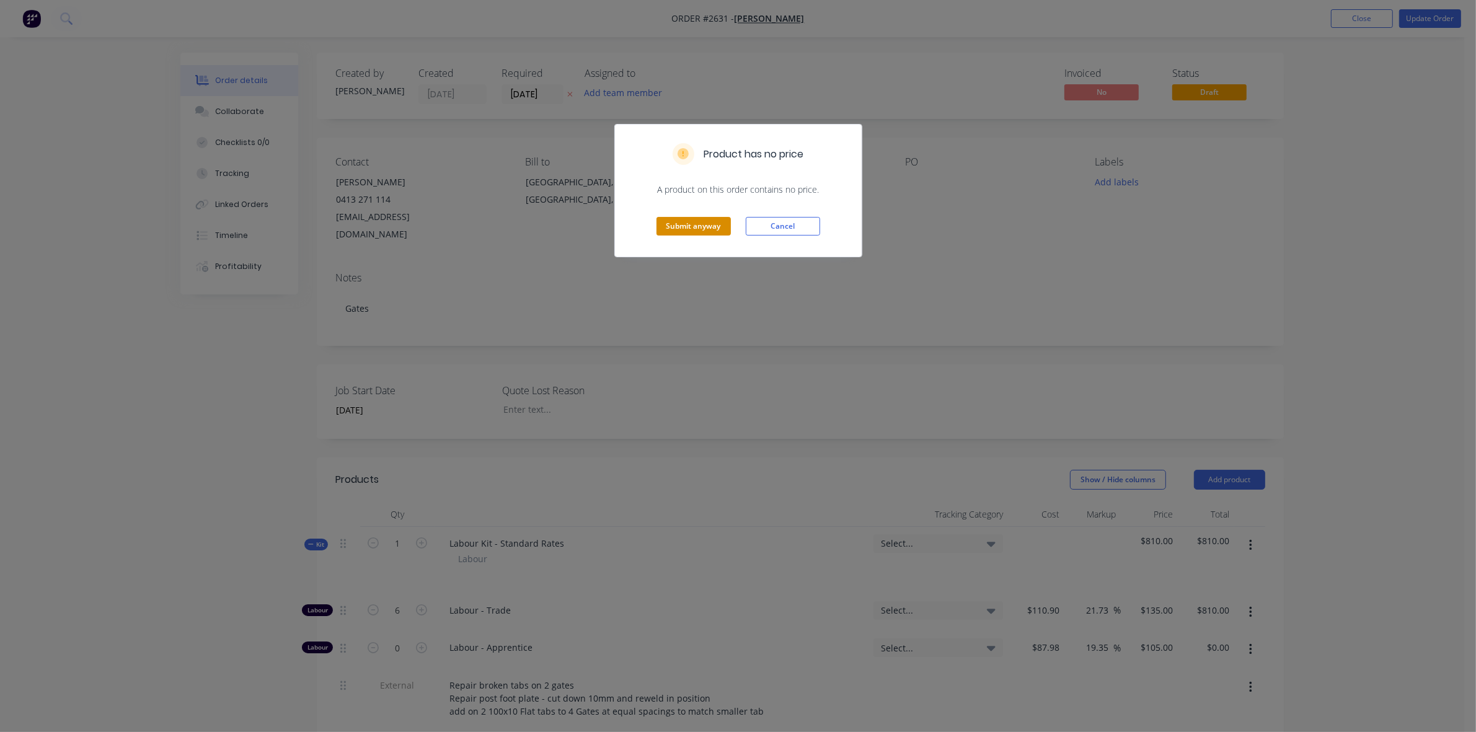
click at [704, 229] on button "Submit anyway" at bounding box center [693, 226] width 74 height 19
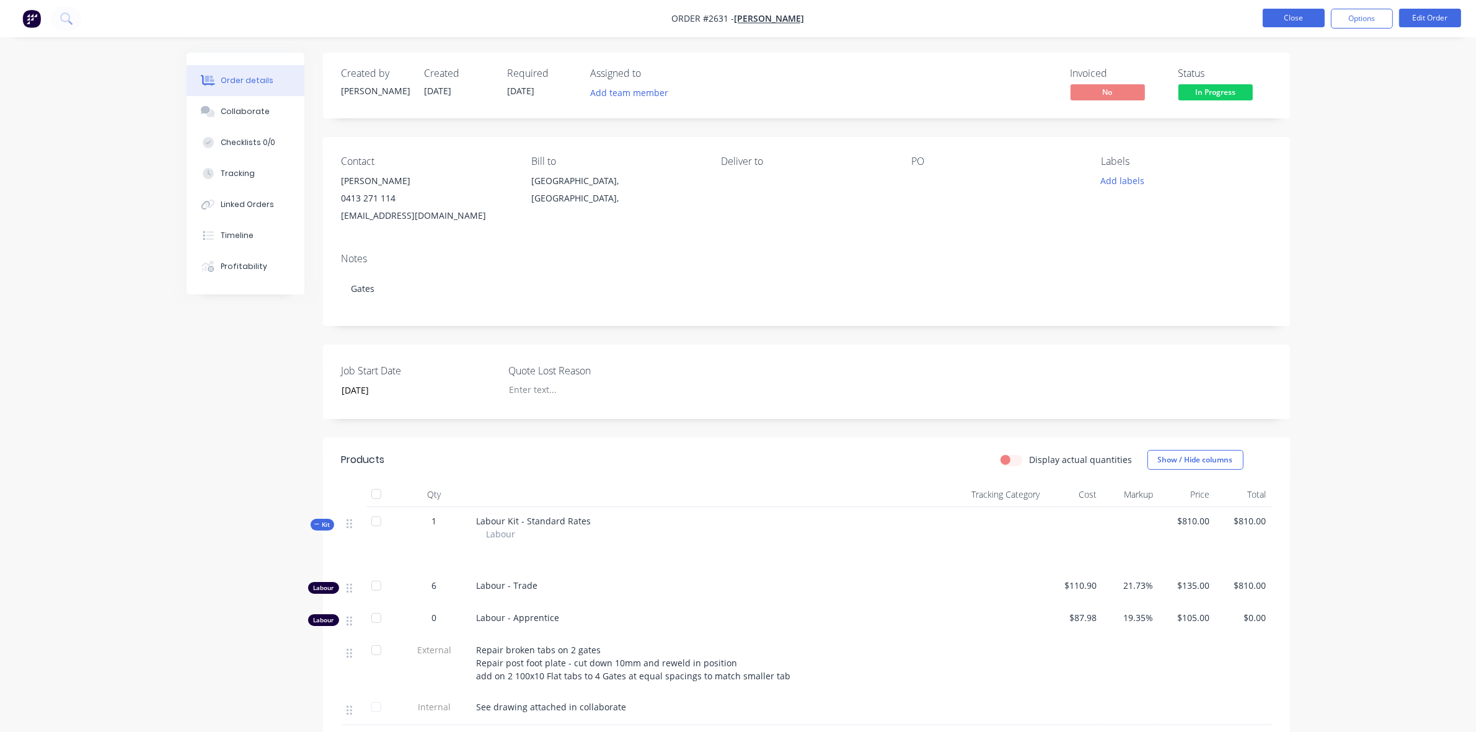
click at [1302, 22] on button "Close" at bounding box center [1294, 18] width 62 height 19
